Goal: Task Accomplishment & Management: Manage account settings

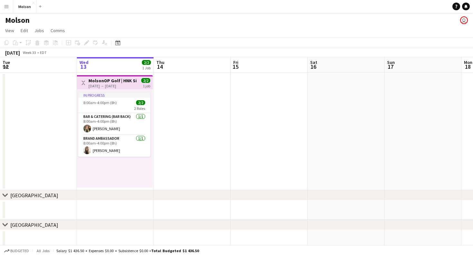
click at [462, 20] on app-user-avatar "user" at bounding box center [464, 20] width 8 height 8
click at [463, 21] on app-user-avatar "user" at bounding box center [464, 20] width 8 height 8
click at [467, 21] on app-user-avatar "user" at bounding box center [464, 20] width 8 height 8
click at [7, 10] on button "Menu" at bounding box center [6, 6] width 13 height 13
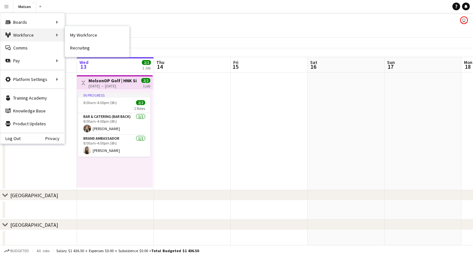
click at [21, 35] on div "Workforce Workforce" at bounding box center [32, 35] width 64 height 13
click at [58, 35] on div "Workforce Workforce" at bounding box center [32, 35] width 64 height 13
click at [56, 35] on div "Workforce Workforce" at bounding box center [32, 35] width 64 height 13
click at [141, 25] on app-page-menu "View Day view expanded Day view collapsed Month view Date picker Jump to [DATE]…" at bounding box center [236, 31] width 473 height 12
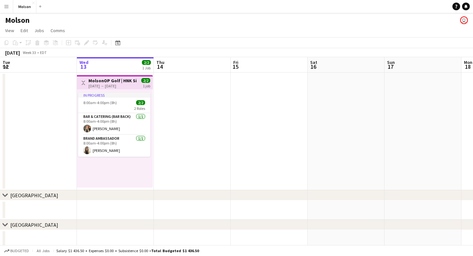
click at [11, 5] on button "Menu" at bounding box center [6, 6] width 13 height 13
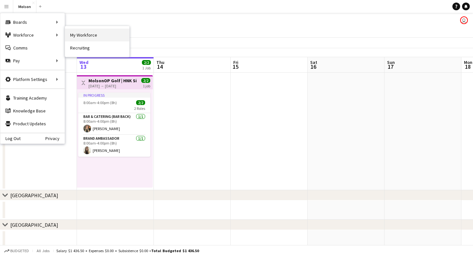
click at [75, 36] on link "My Workforce" at bounding box center [97, 35] width 64 height 13
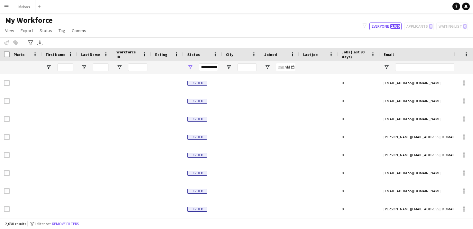
click at [8, 9] on button "Menu" at bounding box center [6, 6] width 13 height 13
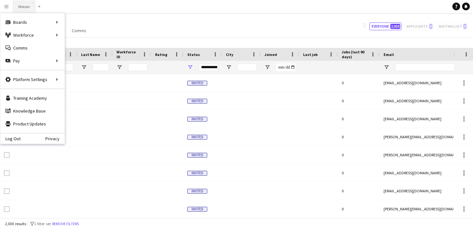
click at [22, 7] on button "Molson Close" at bounding box center [24, 6] width 22 height 13
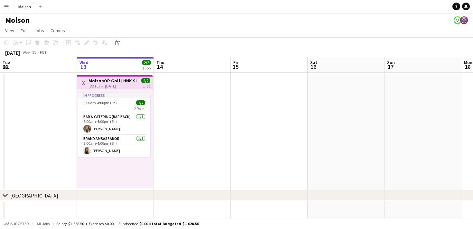
click at [52, 203] on app-date-cell at bounding box center [38, 210] width 77 height 19
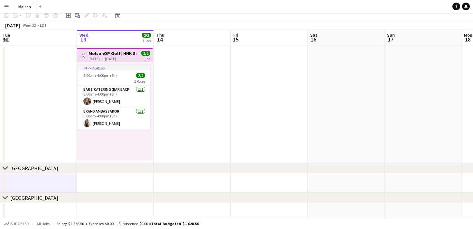
scroll to position [31, 0]
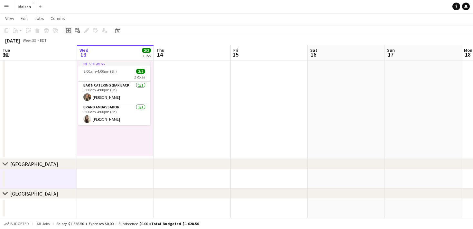
click at [68, 32] on icon at bounding box center [68, 30] width 3 height 3
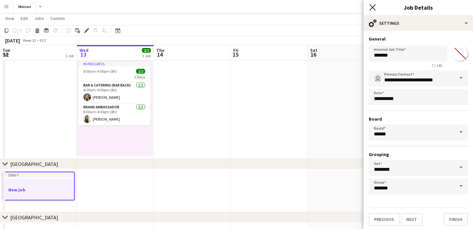
click at [372, 8] on icon at bounding box center [372, 7] width 6 height 6
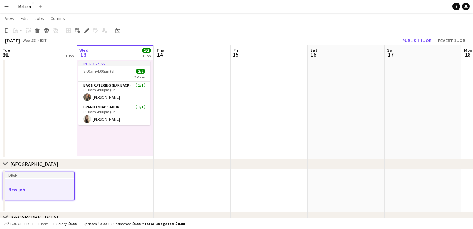
scroll to position [55, 0]
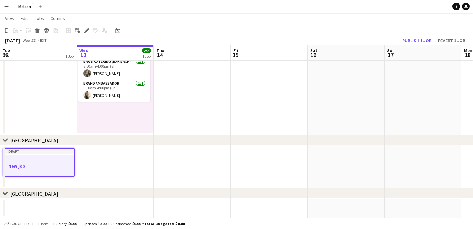
click at [54, 153] on div "Draft" at bounding box center [38, 151] width 71 height 5
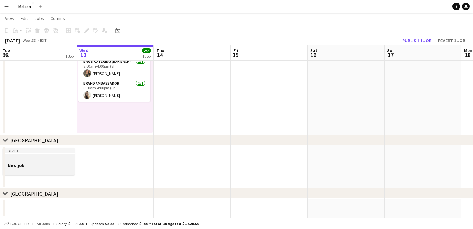
click at [51, 164] on h3 "New job" at bounding box center [39, 165] width 72 height 6
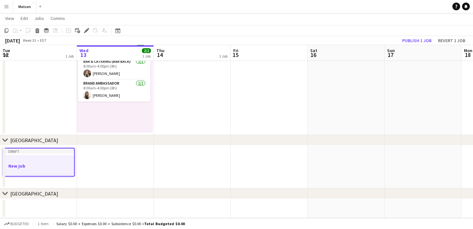
click at [28, 156] on app-job-card "Draft New job" at bounding box center [39, 162] width 72 height 29
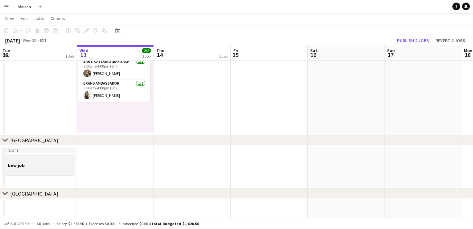
click at [37, 157] on div at bounding box center [39, 159] width 72 height 5
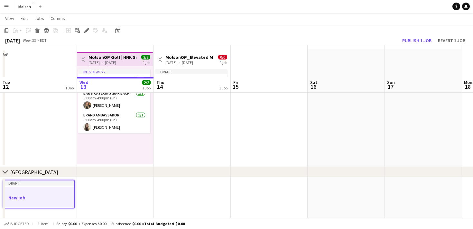
scroll to position [0, 0]
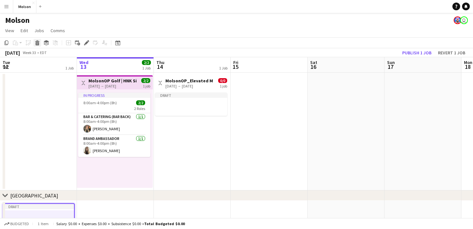
click at [38, 44] on icon at bounding box center [38, 43] width 4 height 3
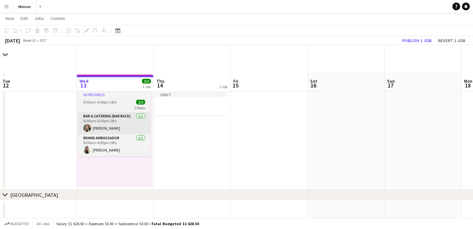
scroll to position [31, 0]
